Goal: Transaction & Acquisition: Obtain resource

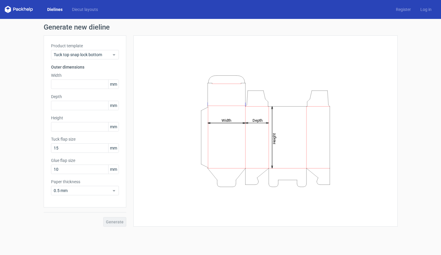
click at [53, 9] on link "Dielines" at bounding box center [54, 9] width 25 height 6
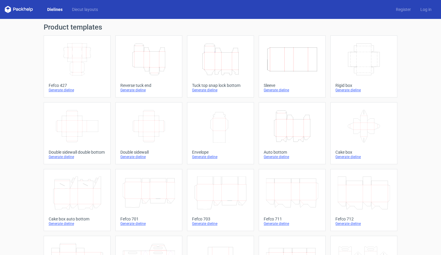
click at [289, 135] on icon "Height Depth Width" at bounding box center [292, 125] width 52 height 33
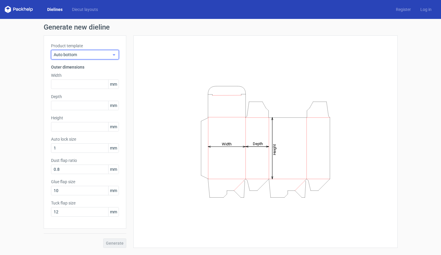
click at [77, 55] on span "Auto bottom" at bounding box center [83, 55] width 58 height 6
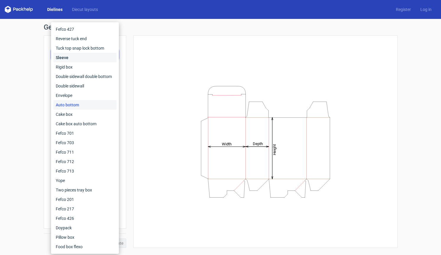
click at [77, 55] on div "Sleeve" at bounding box center [84, 57] width 63 height 9
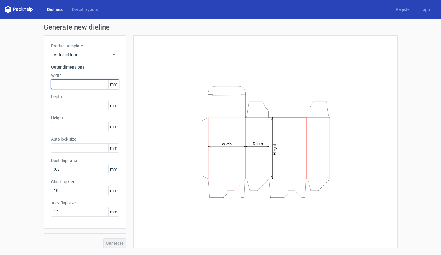
click at [71, 84] on input "text" at bounding box center [85, 83] width 68 height 9
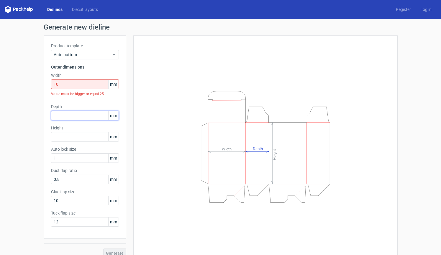
click at [77, 104] on div "Depth mm" at bounding box center [85, 112] width 68 height 17
click at [63, 85] on input "10" at bounding box center [85, 83] width 68 height 9
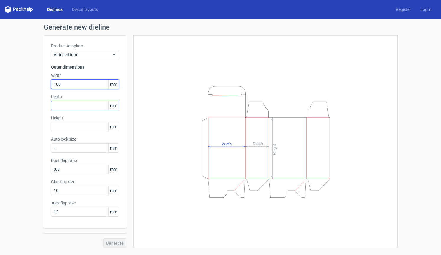
type input "100"
click at [62, 108] on input "text" at bounding box center [85, 105] width 68 height 9
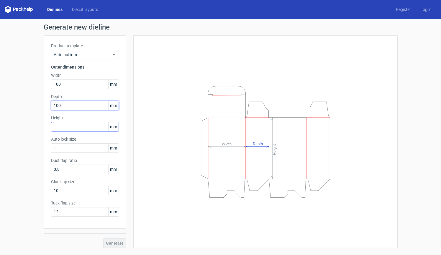
type input "100"
click at [71, 128] on input "text" at bounding box center [85, 126] width 68 height 9
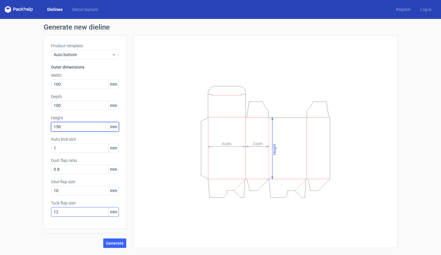
type input "150"
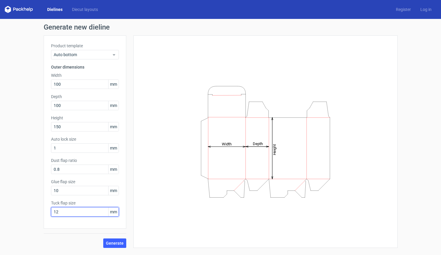
click at [59, 211] on input "12" at bounding box center [85, 211] width 68 height 9
drag, startPoint x: 59, startPoint y: 211, endPoint x: 55, endPoint y: 211, distance: 3.3
click at [55, 211] on input "12" at bounding box center [85, 211] width 68 height 9
type input "15"
click at [106, 224] on div "Product template Auto bottom Outer dimensions Width 100 mm Depth 100 mm Height …" at bounding box center [85, 131] width 83 height 193
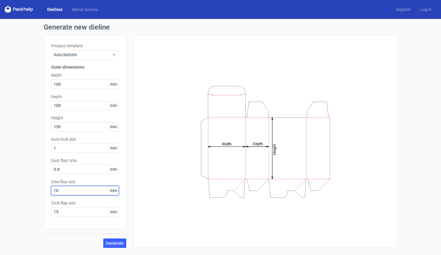
click at [77, 192] on input "10" at bounding box center [85, 190] width 68 height 9
drag, startPoint x: 126, startPoint y: 252, endPoint x: 119, endPoint y: 245, distance: 9.8
click at [119, 245] on span "Generate" at bounding box center [115, 243] width 18 height 4
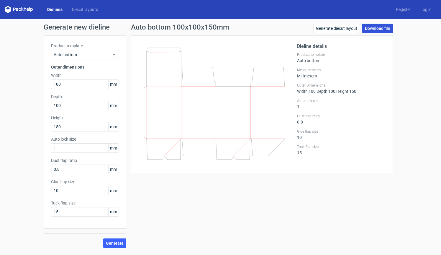
click at [376, 26] on link "Download file" at bounding box center [377, 28] width 31 height 9
